Goal: Task Accomplishment & Management: Manage account settings

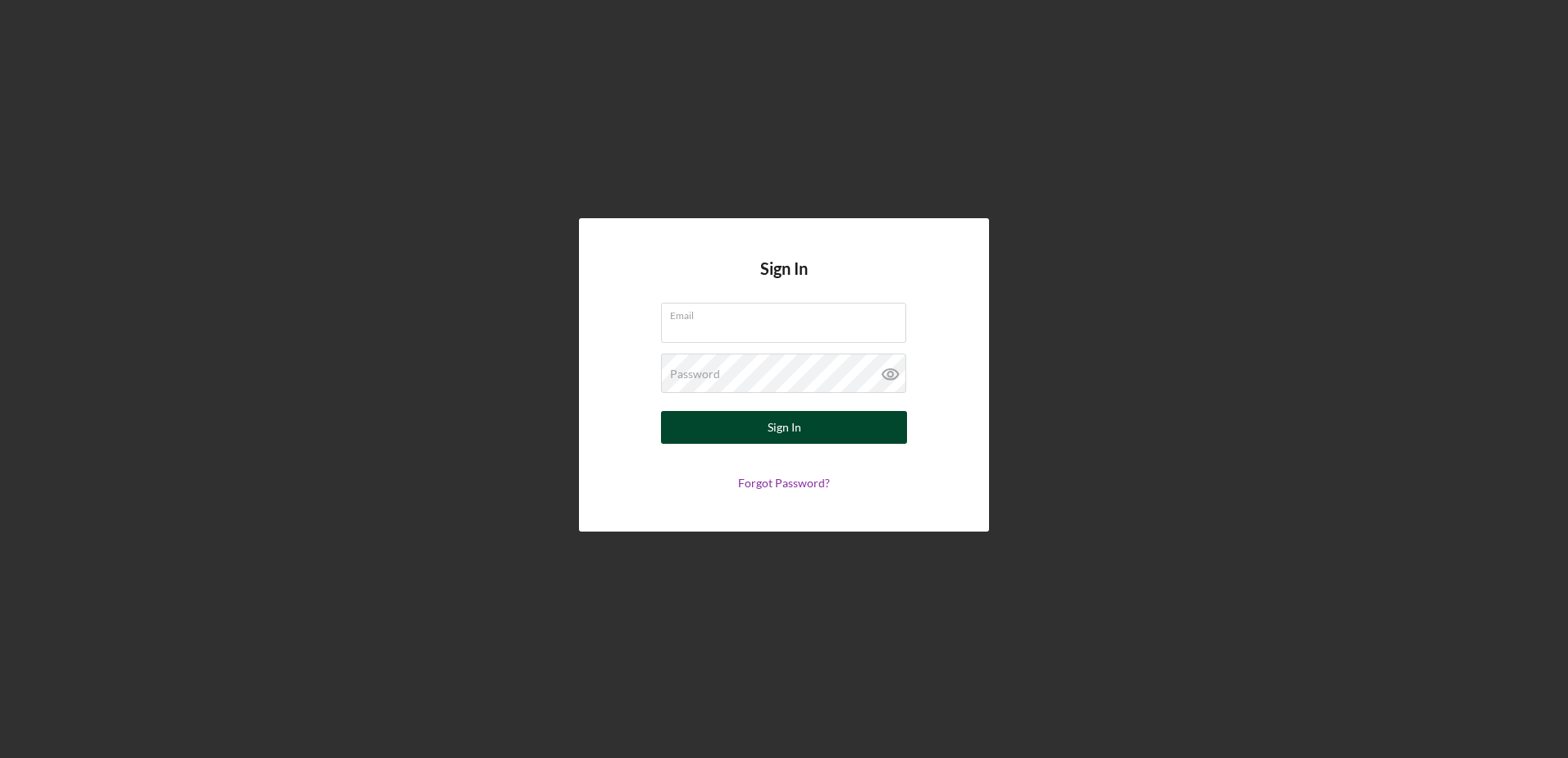
type input "[EMAIL_ADDRESS][DOMAIN_NAME]"
click at [786, 437] on div "Sign In" at bounding box center [784, 427] width 33 height 32
